Goal: Information Seeking & Learning: Find specific fact

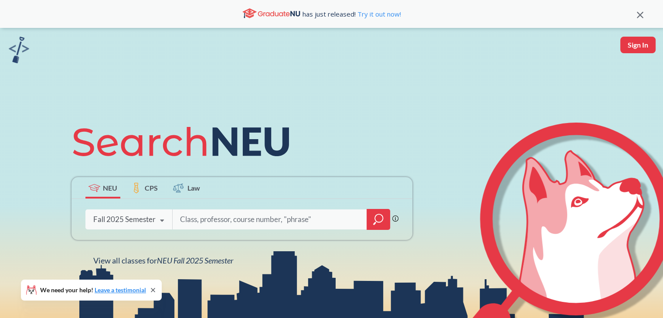
click at [203, 221] on input "search" at bounding box center [269, 219] width 181 height 18
type input "DS 4400"
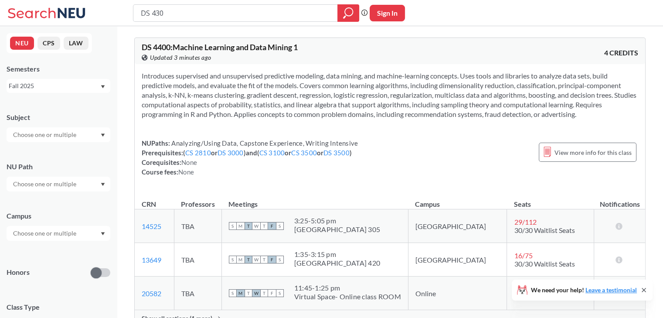
type input "DS 4300"
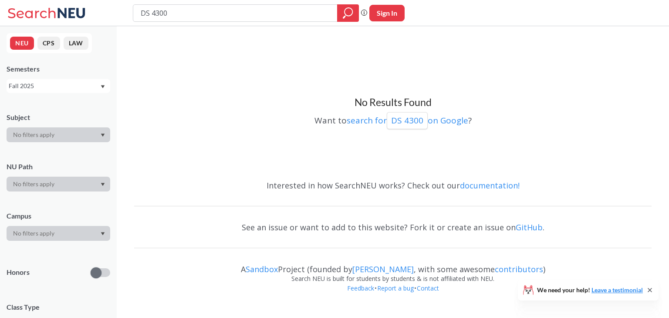
click at [152, 13] on input "DS 4300" at bounding box center [235, 13] width 191 height 15
type input "DS4300"
click at [54, 75] on div "Semesters Fall 2025" at bounding box center [59, 78] width 104 height 29
click at [38, 85] on div "Fall 2025" at bounding box center [54, 86] width 91 height 10
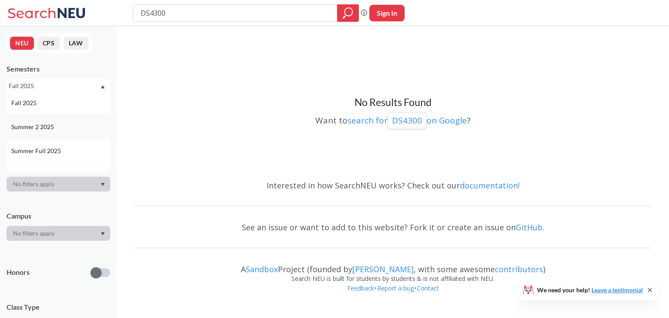
scroll to position [2, 0]
click at [110, 42] on div "NEU CPS LAW Semesters Fall 2025 Fall 2025 Summer 2 2025 Summer Full 2025 Summer…" at bounding box center [58, 172] width 117 height 292
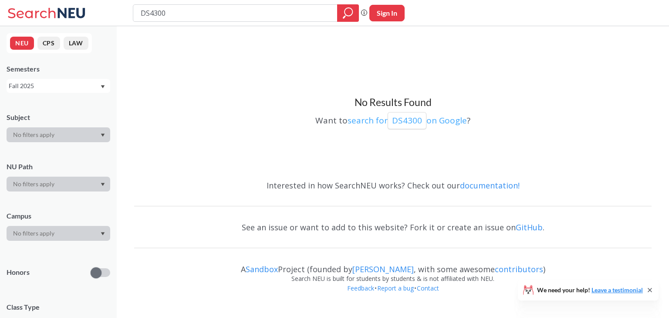
click at [419, 115] on p "DS4300" at bounding box center [407, 121] width 30 height 12
